Goal: Information Seeking & Learning: Learn about a topic

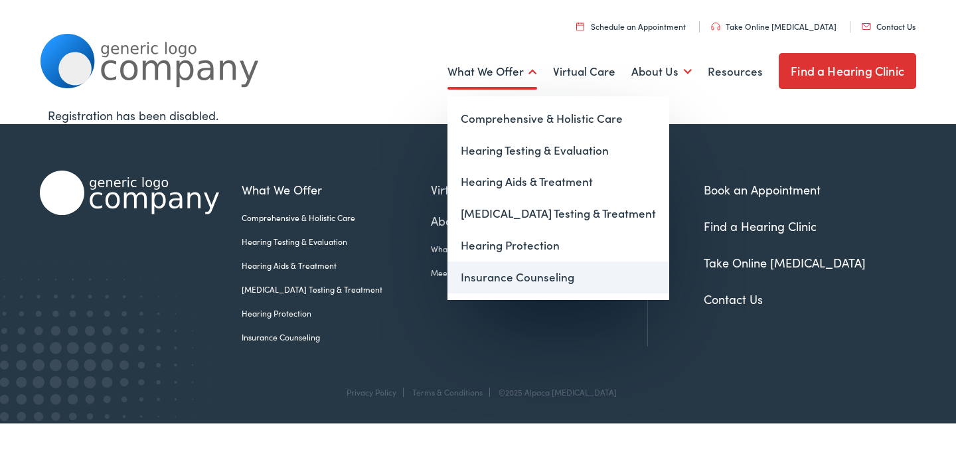
click at [509, 281] on link "Insurance Counseling" at bounding box center [559, 278] width 222 height 32
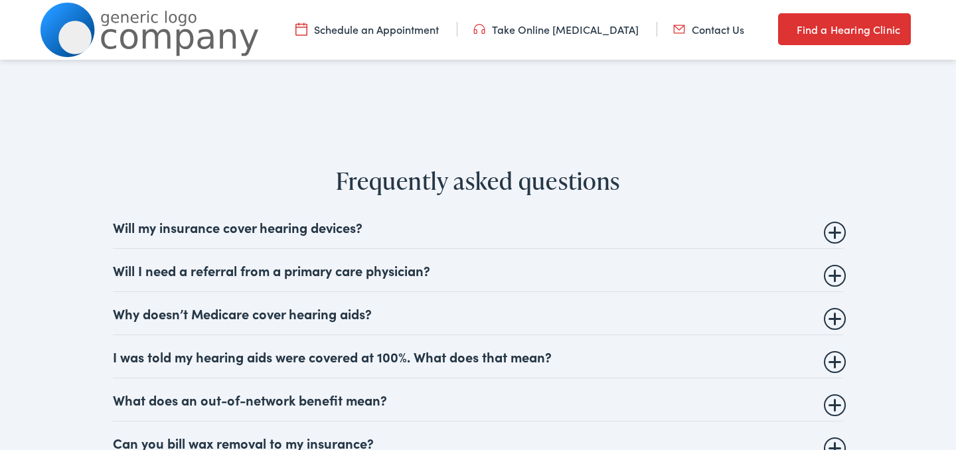
scroll to position [1457, 0]
